Goal: Register for event/course

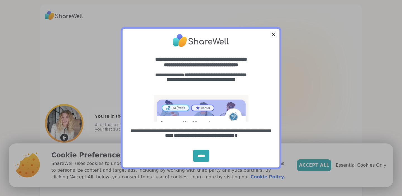
click at [273, 32] on div "Close Step" at bounding box center [273, 34] width 7 height 7
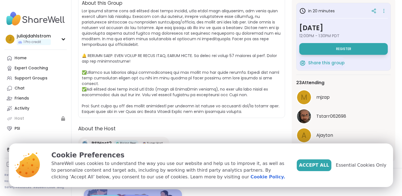
scroll to position [217, 0]
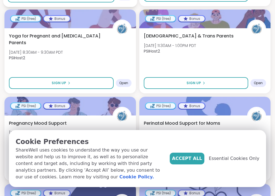
scroll to position [425, 0]
